Goal: Task Accomplishment & Management: Complete application form

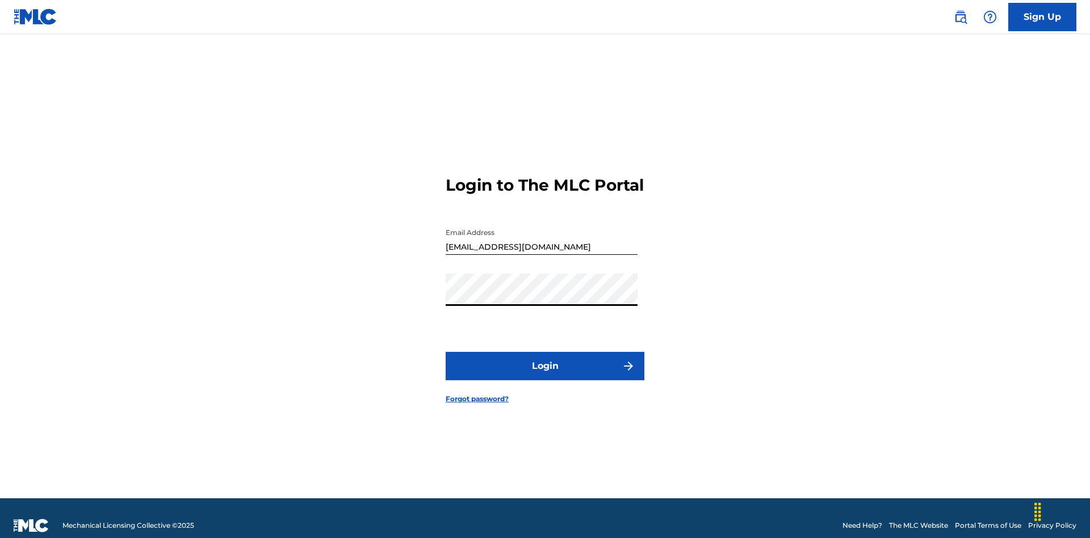
click at [545, 361] on button "Login" at bounding box center [545, 366] width 199 height 28
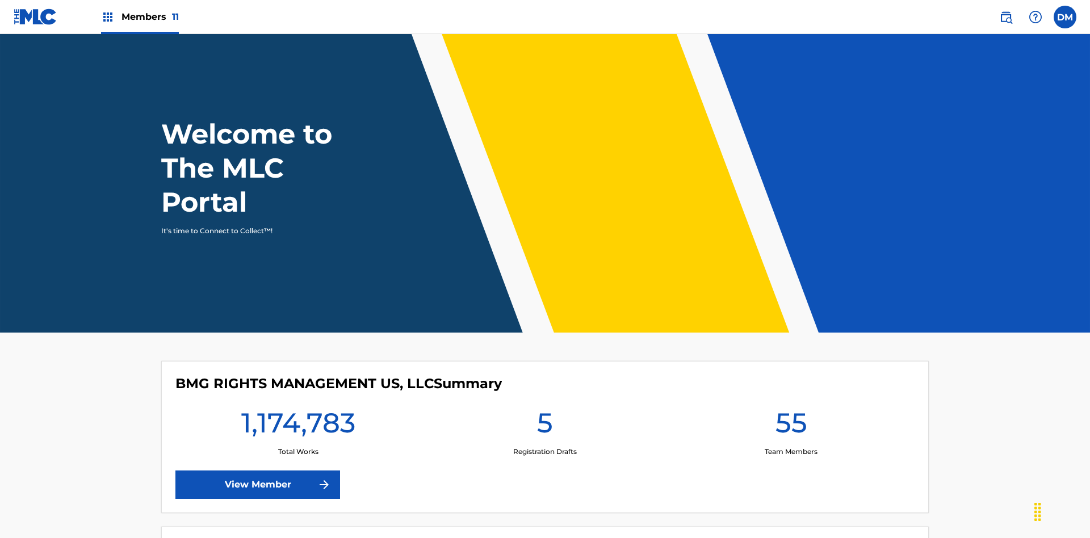
click at [140, 16] on span "Members 11" at bounding box center [149, 16] width 57 height 13
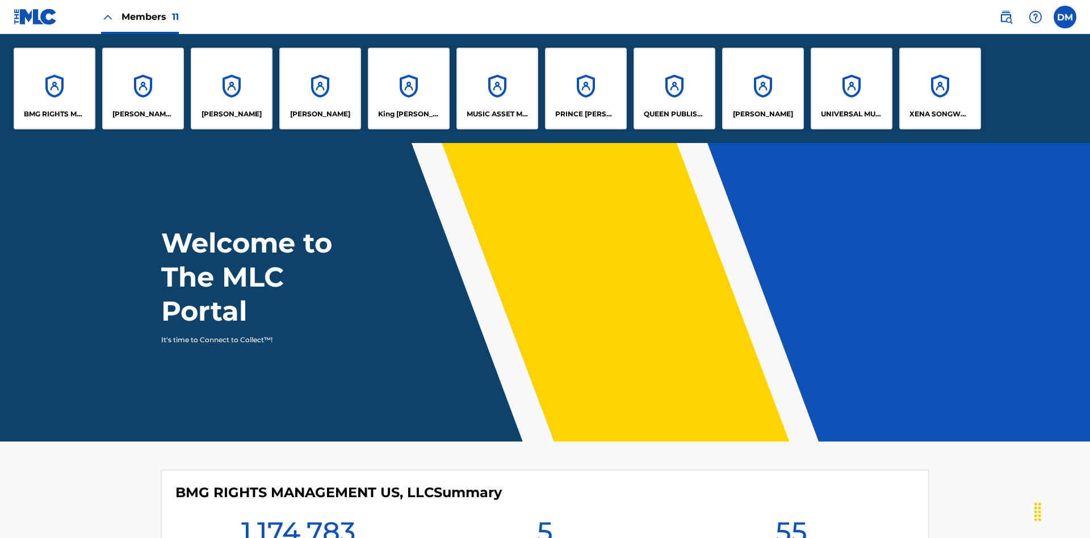
click at [408, 114] on p "King [PERSON_NAME]" at bounding box center [409, 114] width 62 height 10
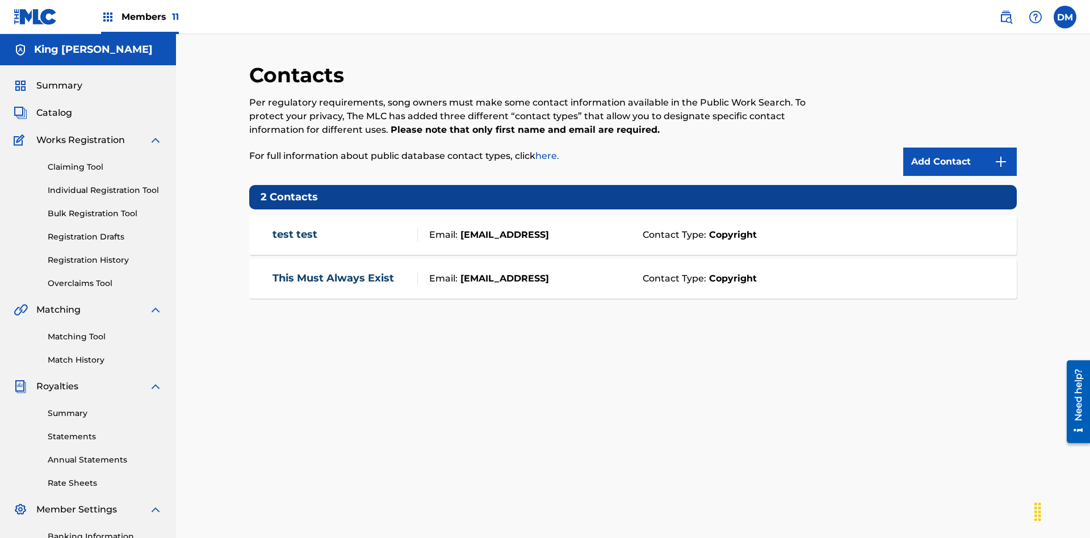
click at [1001, 155] on img at bounding box center [1001, 162] width 14 height 14
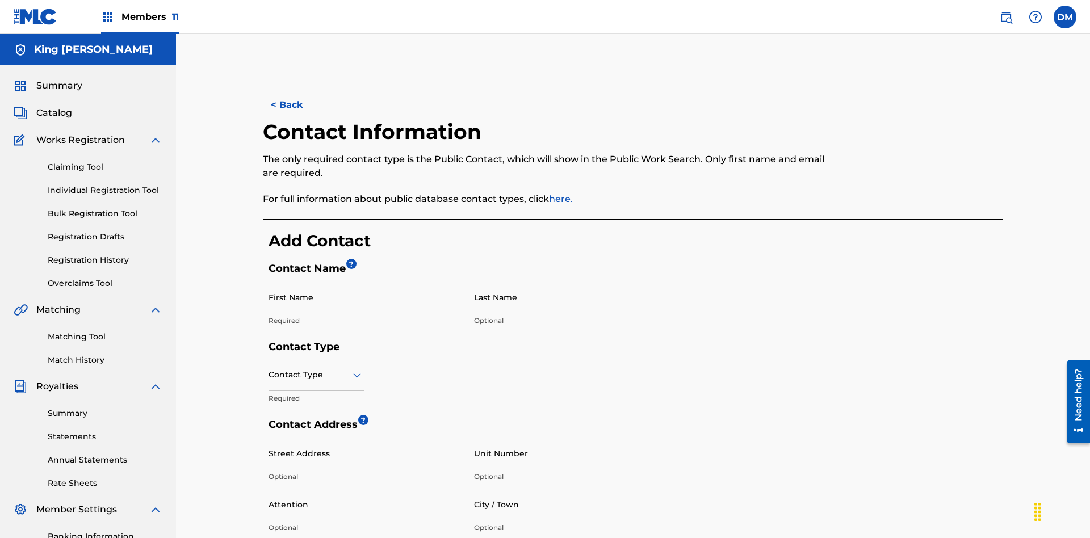
click at [364, 281] on input "First Name" at bounding box center [364, 297] width 192 height 32
type input "2025.08.11.15.24.59"
click at [570, 281] on input "Last Name" at bounding box center [570, 297] width 192 height 32
type input "2025.08.11.15.24.59"
click at [269, 369] on input "text" at bounding box center [269, 375] width 2 height 12
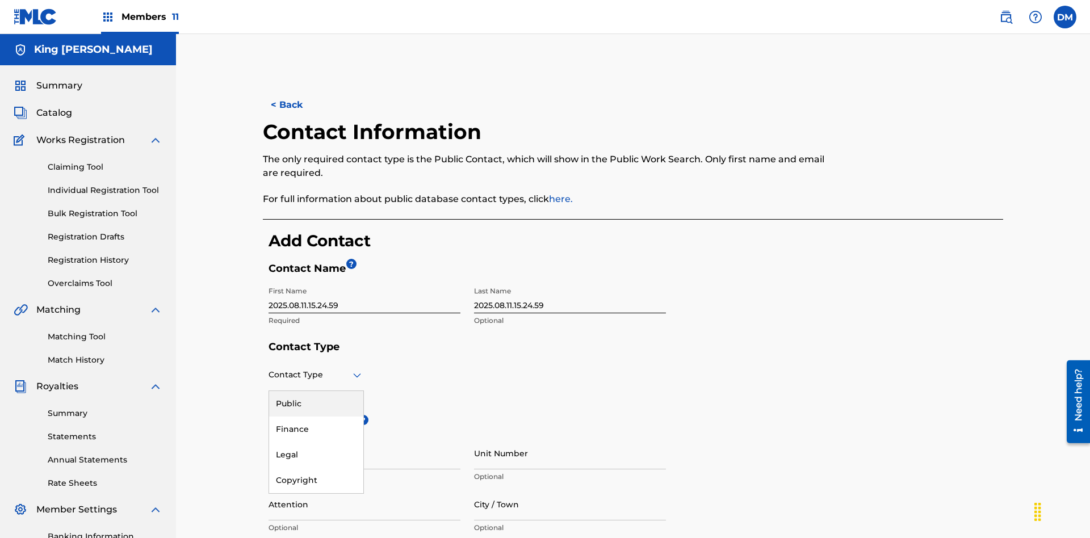
click at [316, 391] on div "Public" at bounding box center [316, 404] width 94 height 26
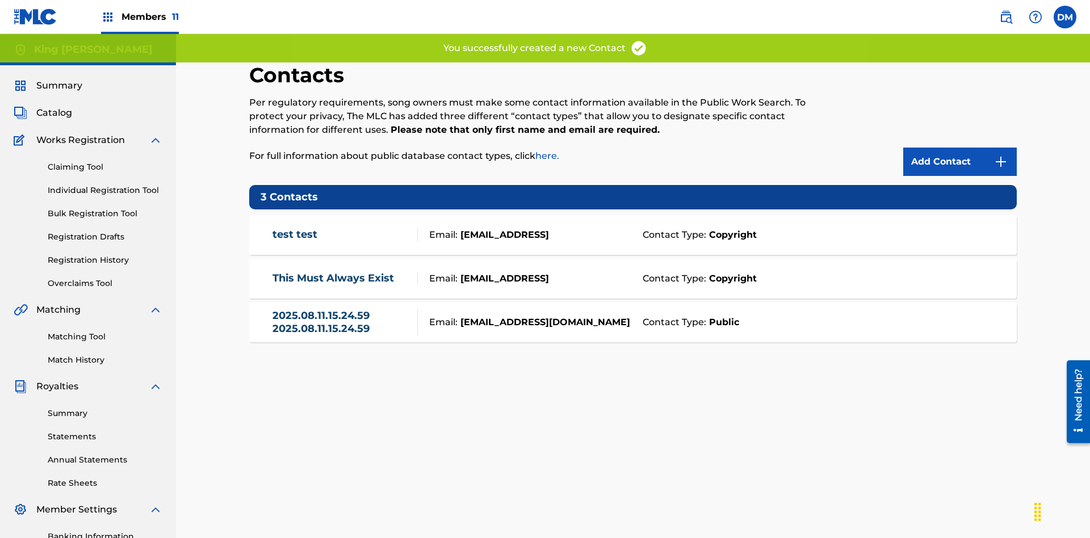
click at [342, 309] on link "2025.08.11.15.24.59 2025.08.11.15.24.59" at bounding box center [342, 322] width 140 height 26
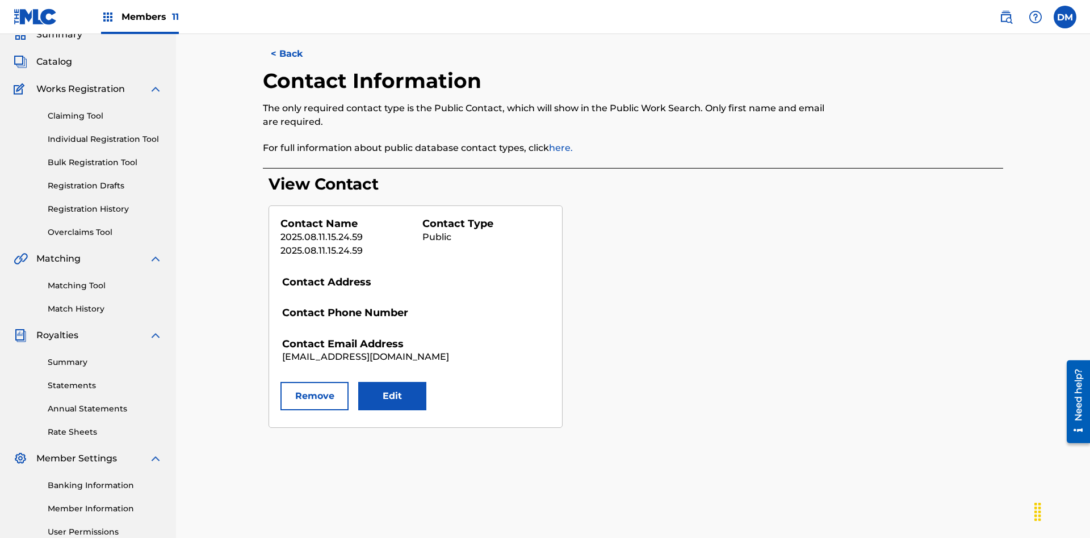
scroll to position [166, 0]
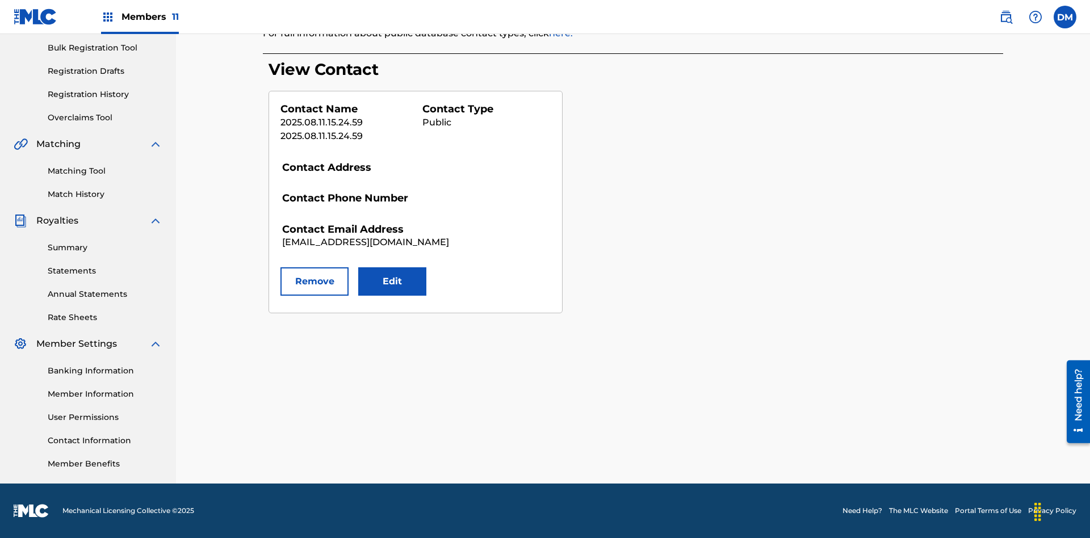
click at [392, 282] on button "Edit" at bounding box center [392, 281] width 68 height 28
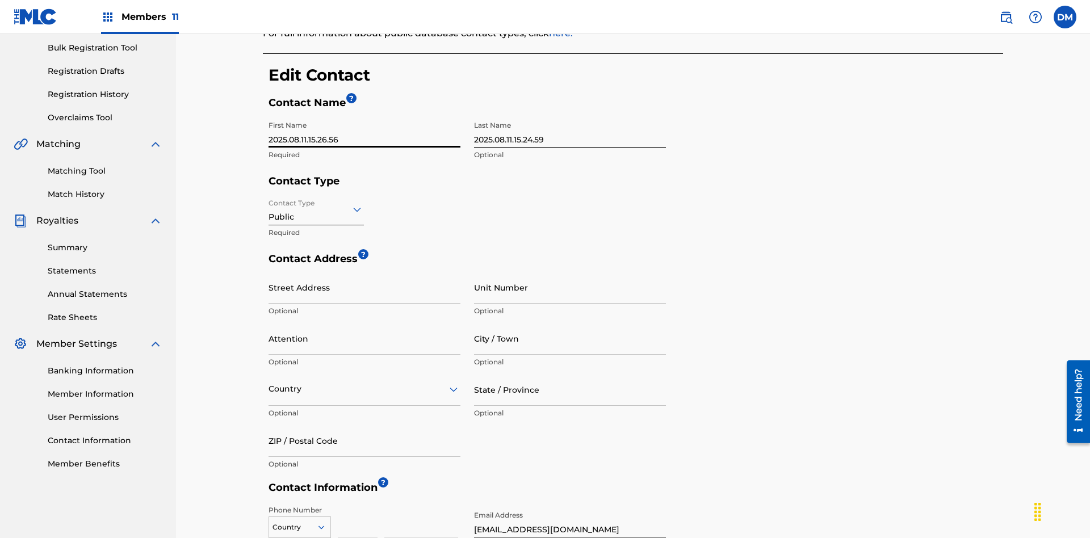
type input "2025.08.11.15.26.56"
click at [570, 115] on input "2025.08.11.15.24.59" at bounding box center [570, 131] width 192 height 32
type input "2025.08.11.15.26.56"
click at [269, 203] on input "Contact Type" at bounding box center [269, 209] width 2 height 12
click at [316, 251] on div "Finance" at bounding box center [316, 264] width 94 height 26
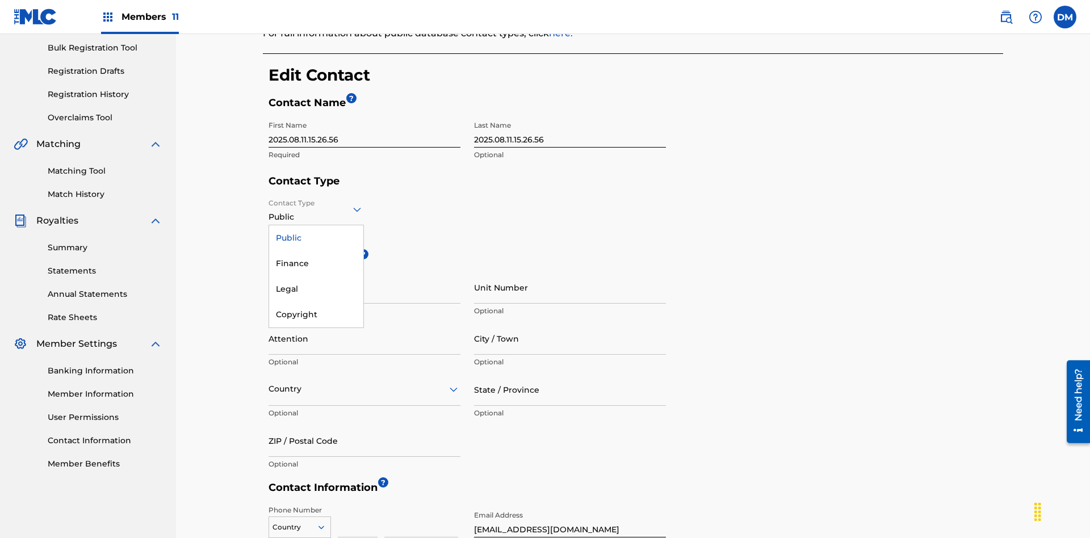
click at [570, 322] on input "City / Town" at bounding box center [570, 338] width 192 height 32
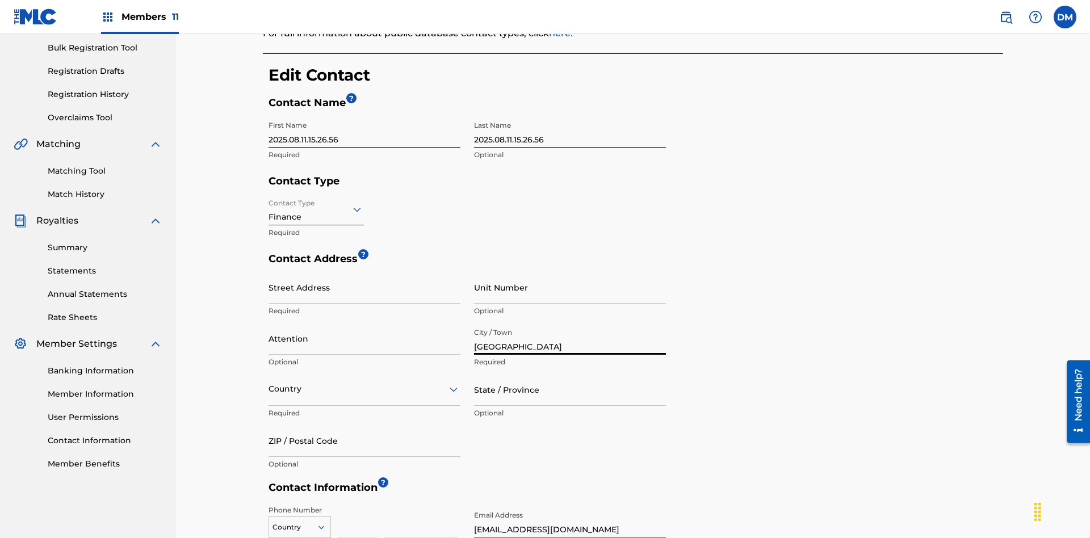
type input "[GEOGRAPHIC_DATA]"
click at [364, 271] on input "Street Address" at bounding box center [364, 287] width 192 height 32
type input "[STREET_ADDRESS]"
click at [570, 271] on input "Unit Number" at bounding box center [570, 287] width 192 height 32
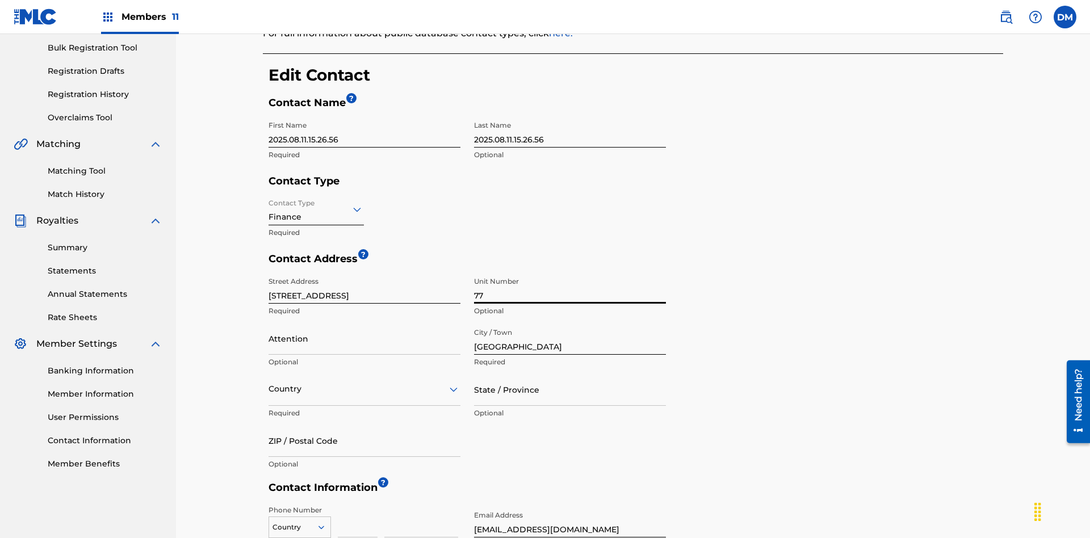
type input "77"
click at [364, 322] on input "Attention" at bounding box center [364, 338] width 192 height 32
type input "[PERSON_NAME]"
click at [269, 383] on input "text" at bounding box center [269, 389] width 2 height 12
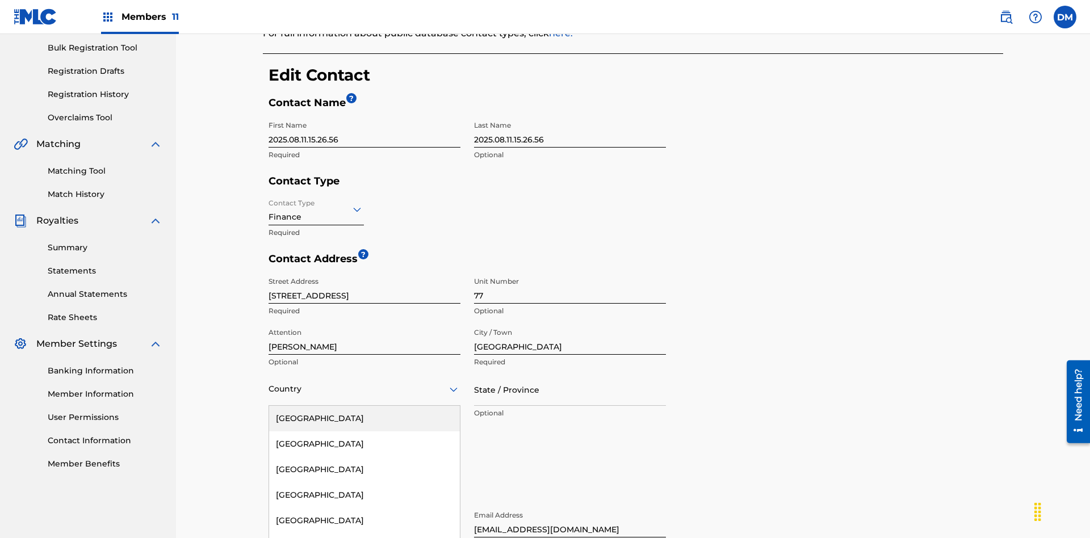
click at [570, 373] on input "State / Province" at bounding box center [570, 389] width 192 height 32
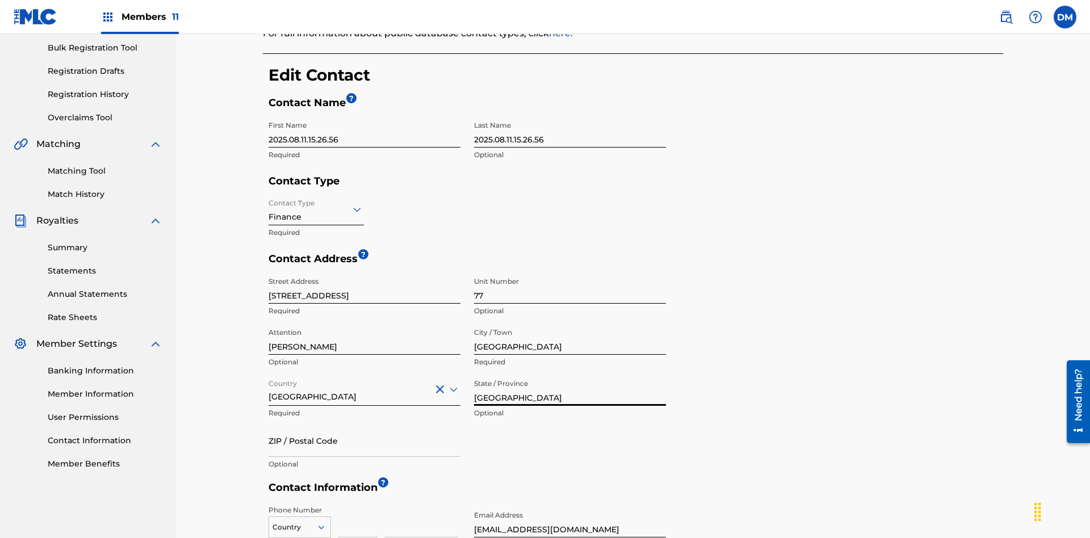
type input "[GEOGRAPHIC_DATA]"
click at [364, 425] on input "ZIP / Postal Code" at bounding box center [364, 441] width 192 height 32
type input "2060"
click at [326, 522] on icon at bounding box center [321, 527] width 10 height 10
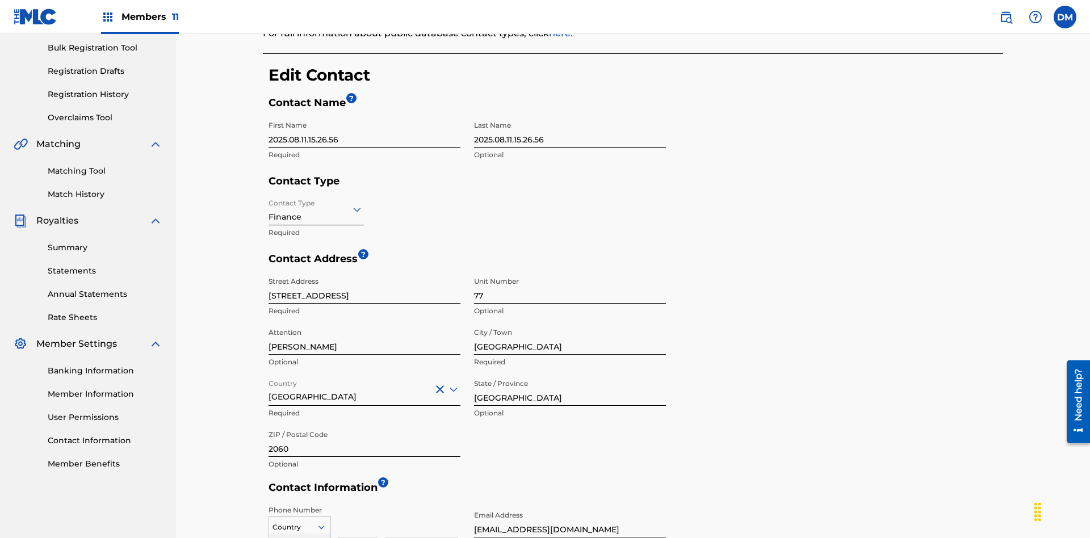
click at [358, 505] on input at bounding box center [358, 521] width 40 height 32
type input "293"
click at [421, 505] on input at bounding box center [421, 521] width 74 height 32
type input "9199000"
click at [570, 505] on input "[EMAIL_ADDRESS][DOMAIN_NAME]" at bounding box center [570, 521] width 192 height 32
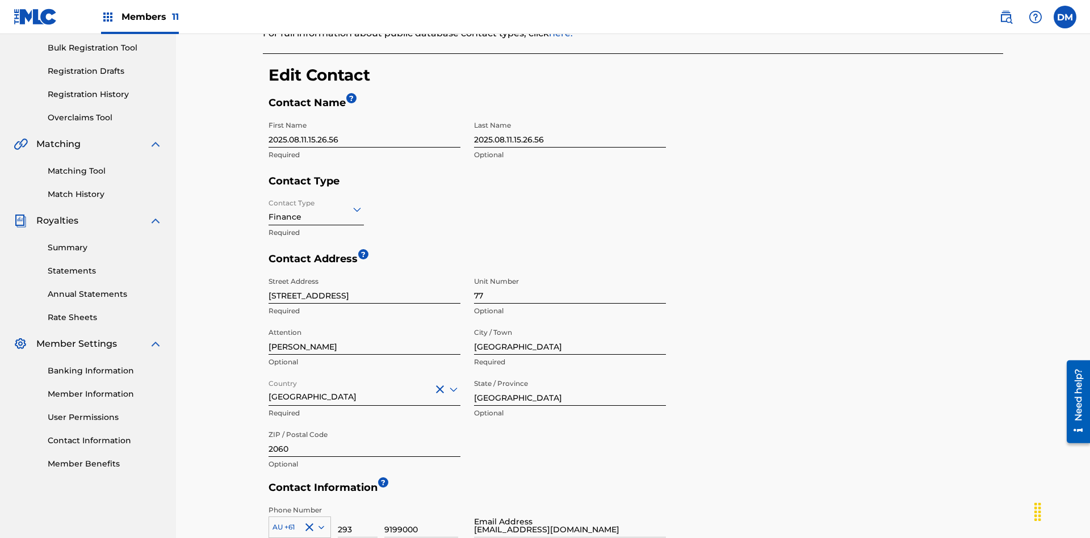
type input "[EMAIL_ADDRESS][DOMAIN_NAME]"
click at [105, 440] on link "Contact Information" at bounding box center [105, 441] width 115 height 12
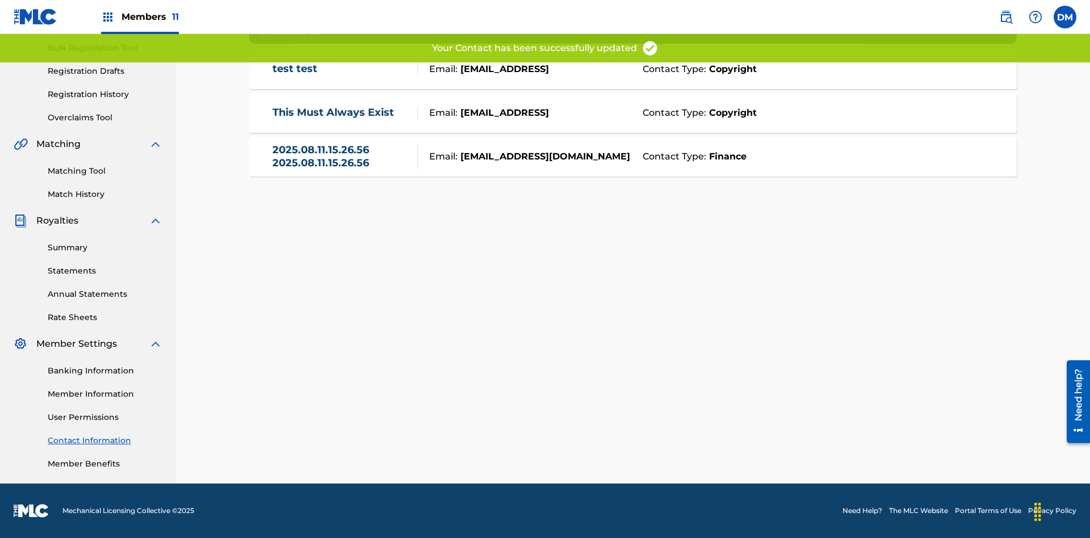
click at [342, 156] on link "2025.08.11.15.26.56 2025.08.11.15.26.56" at bounding box center [342, 157] width 140 height 26
